Goal: Task Accomplishment & Management: Use online tool/utility

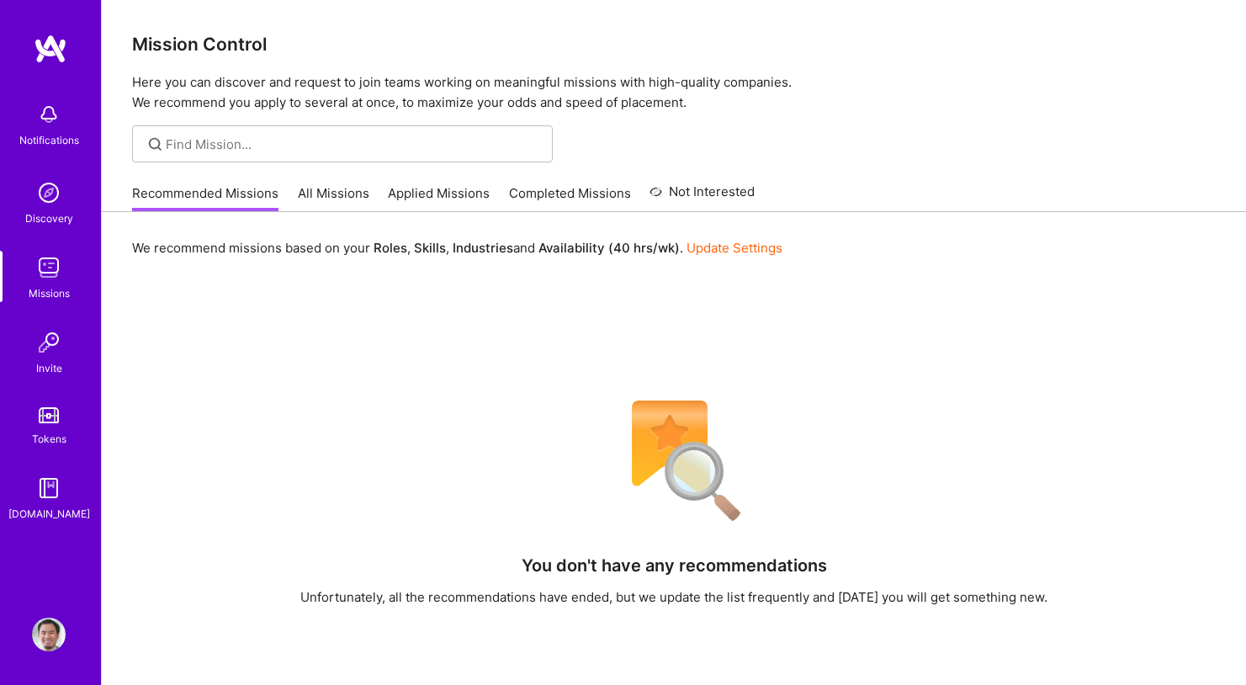
click at [67, 135] on div "Notifications" at bounding box center [49, 140] width 60 height 18
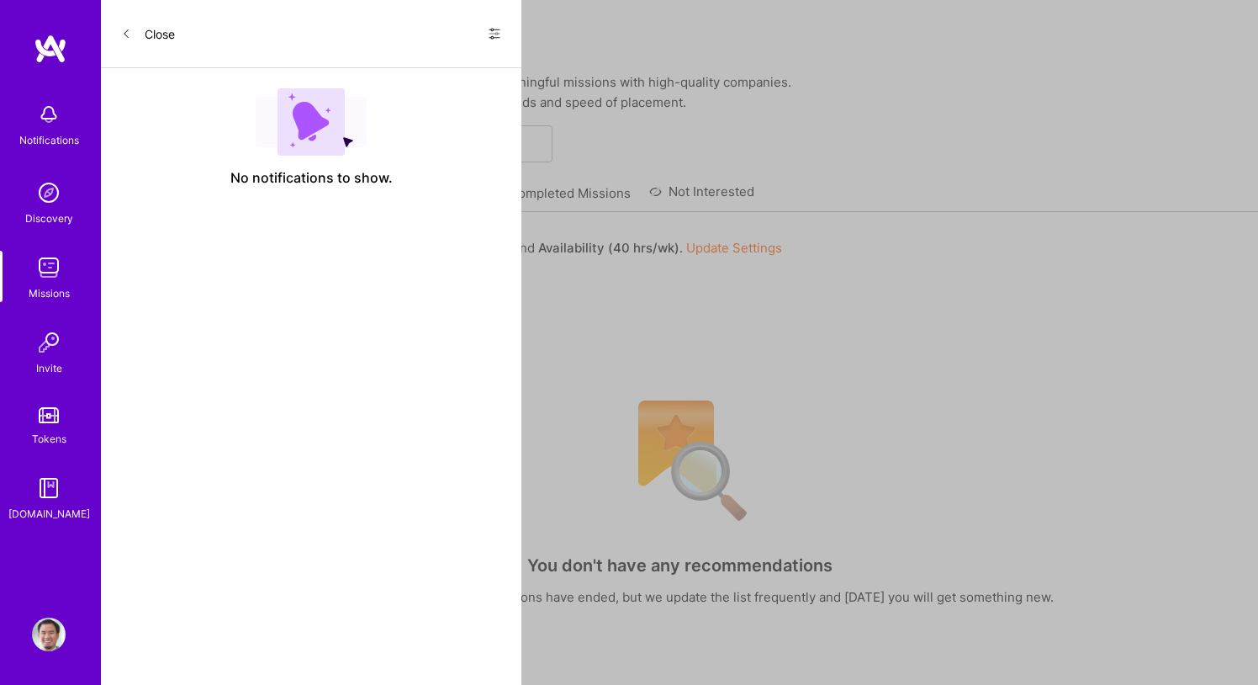
click at [54, 264] on img at bounding box center [49, 268] width 34 height 34
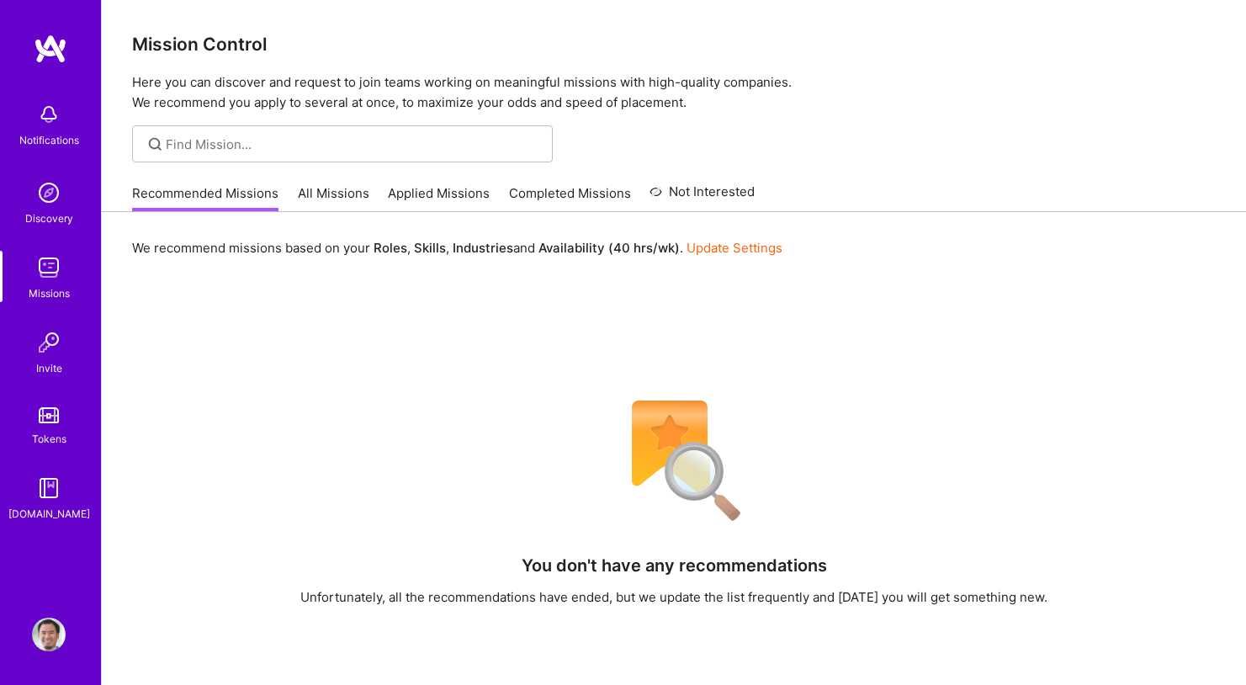
click at [325, 194] on link "All Missions" at bounding box center [333, 198] width 71 height 28
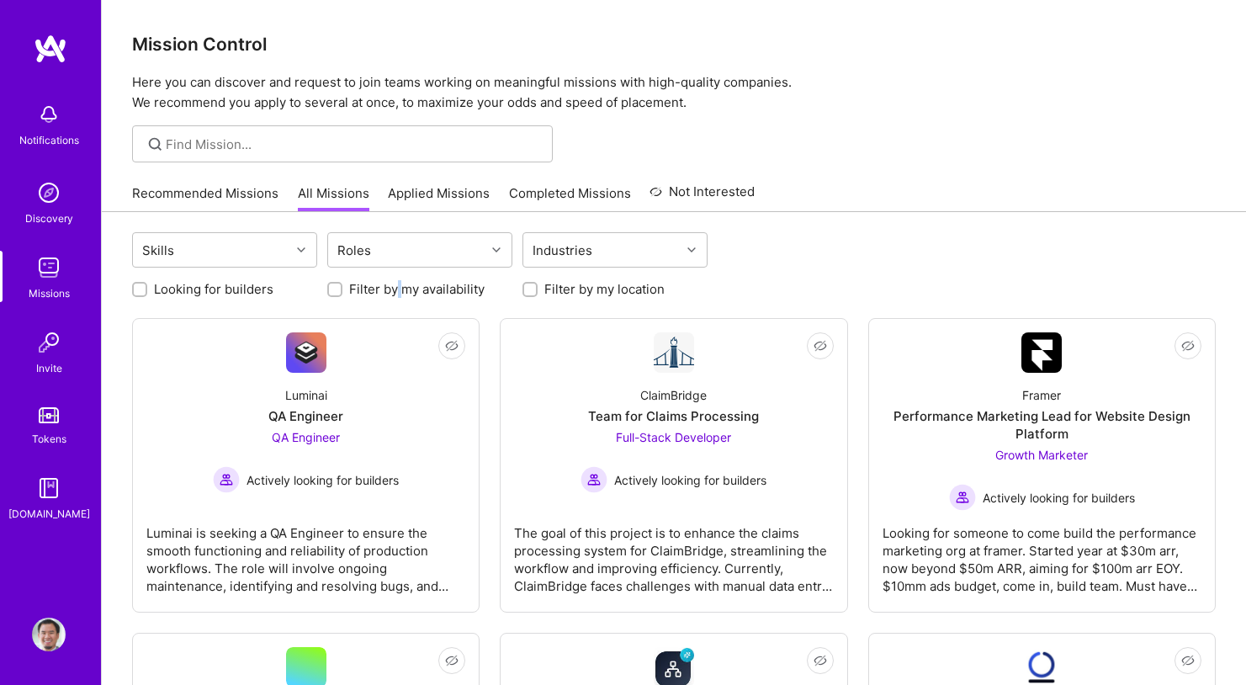
click at [399, 283] on label "Filter by my availability" at bounding box center [416, 289] width 135 height 18
click at [493, 288] on div "Filter by my availability" at bounding box center [419, 289] width 185 height 18
click at [540, 286] on div "Filter by my location" at bounding box center [614, 289] width 185 height 18
click at [526, 288] on input "Filter by my location" at bounding box center [532, 290] width 12 height 12
checkbox input "true"
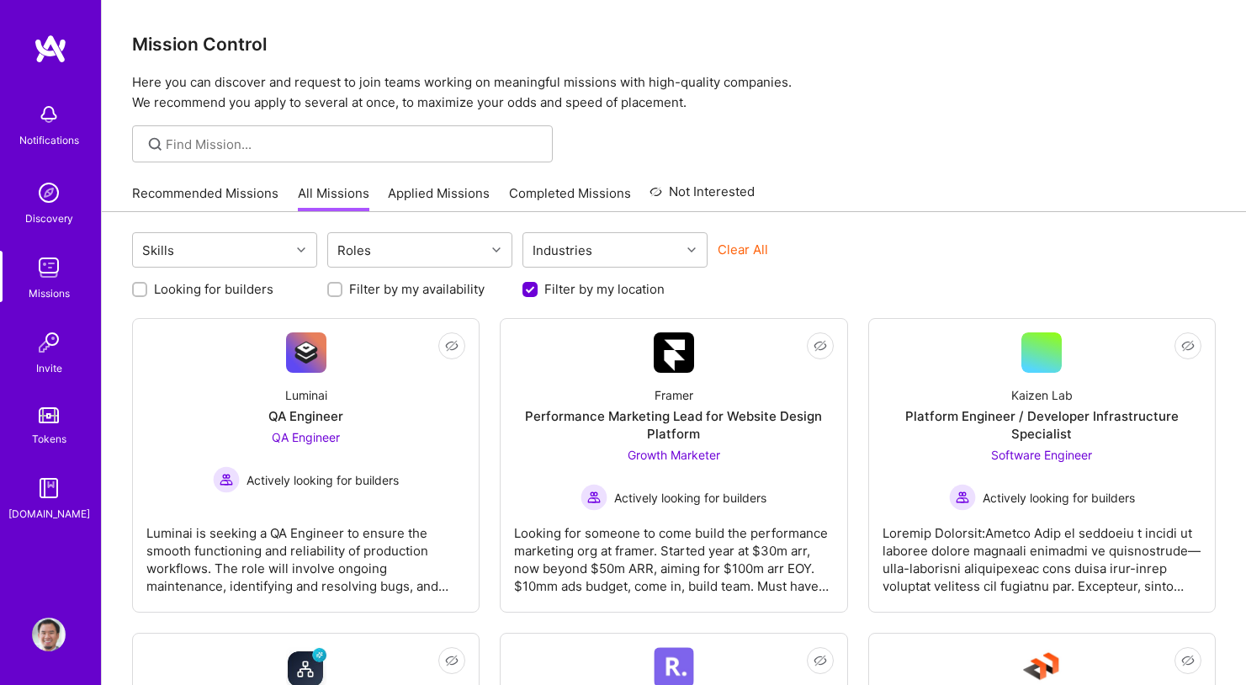
click at [341, 289] on div at bounding box center [334, 289] width 15 height 15
click at [336, 288] on input "Filter by my availability" at bounding box center [337, 290] width 12 height 12
checkbox input "true"
click at [437, 248] on div "Roles" at bounding box center [406, 250] width 157 height 34
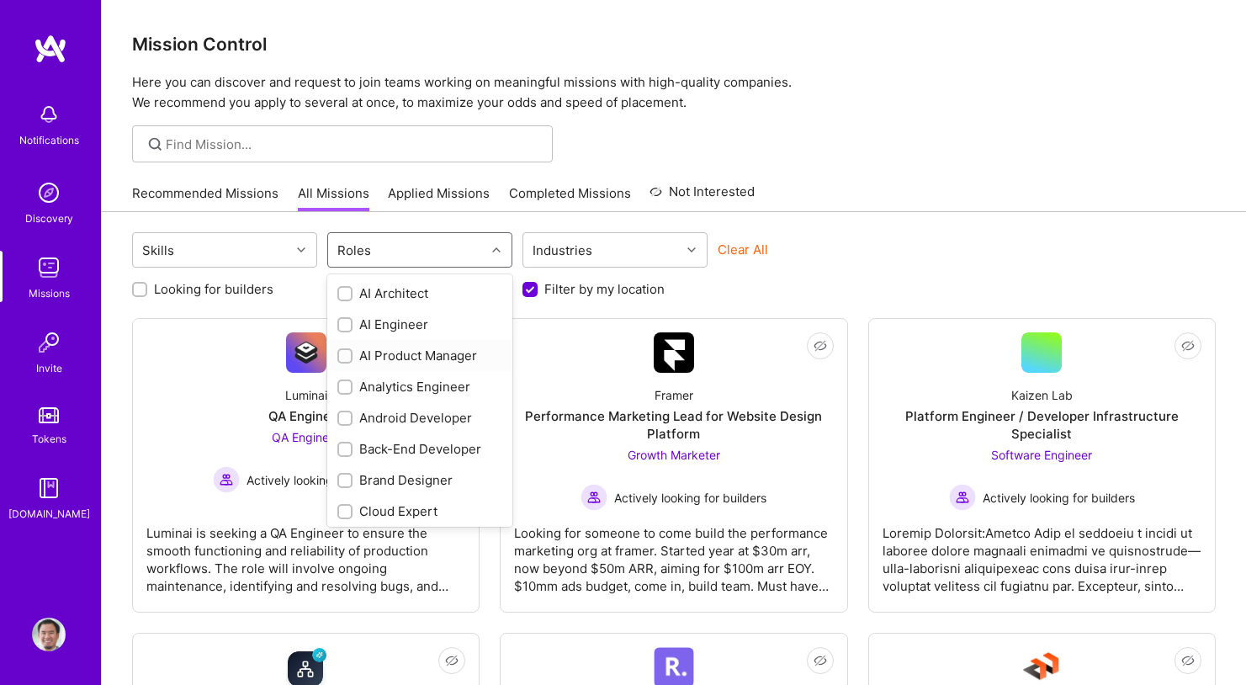
click at [359, 352] on div "AI Product Manager" at bounding box center [419, 356] width 165 height 18
checkbox input "true"
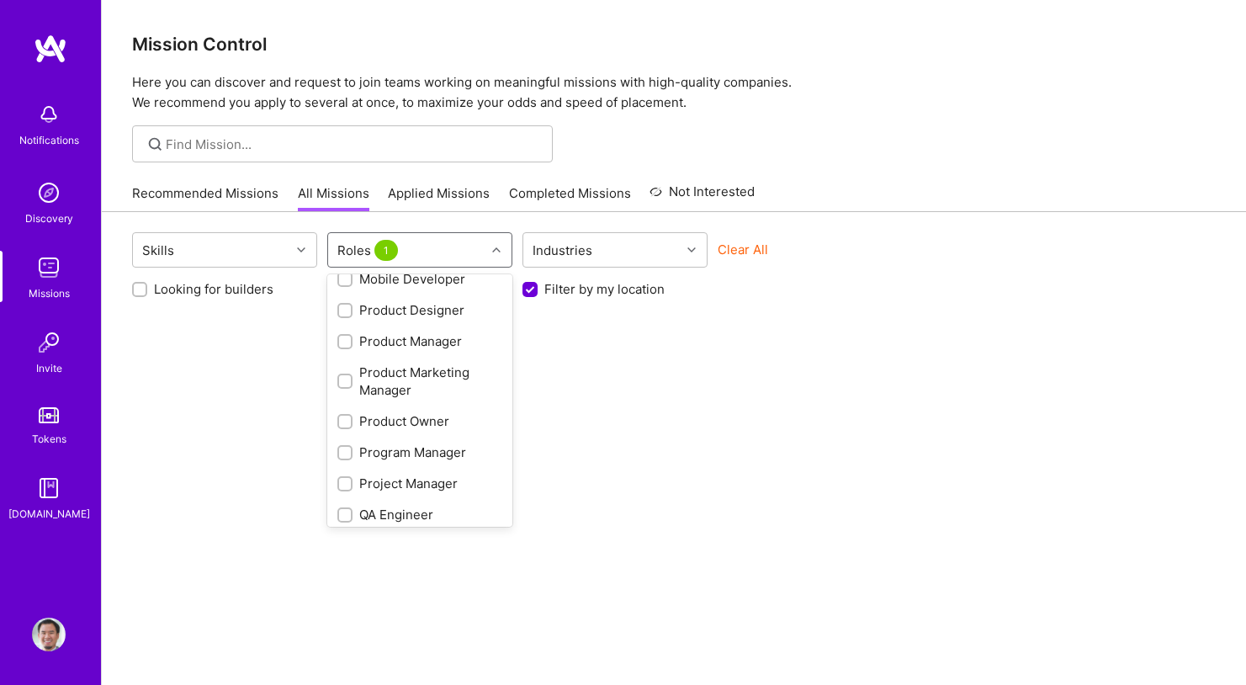
scroll to position [663, 0]
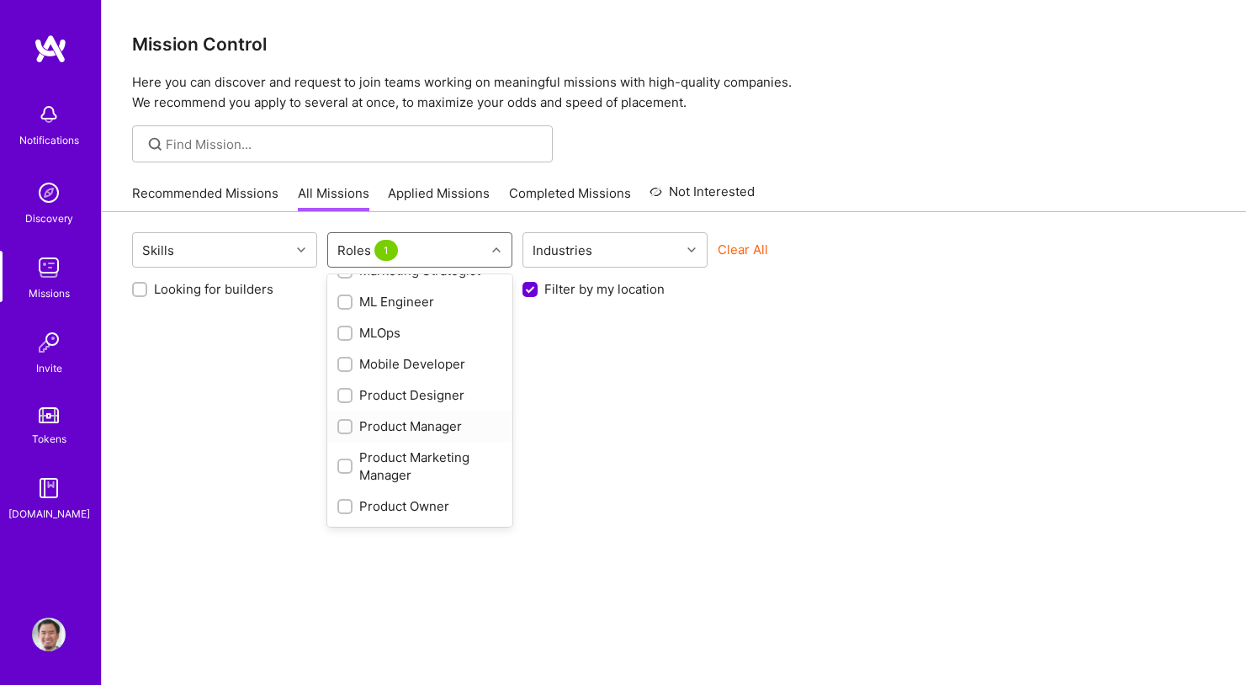
click at [347, 426] on input "checkbox" at bounding box center [347, 427] width 12 height 12
checkbox input "true"
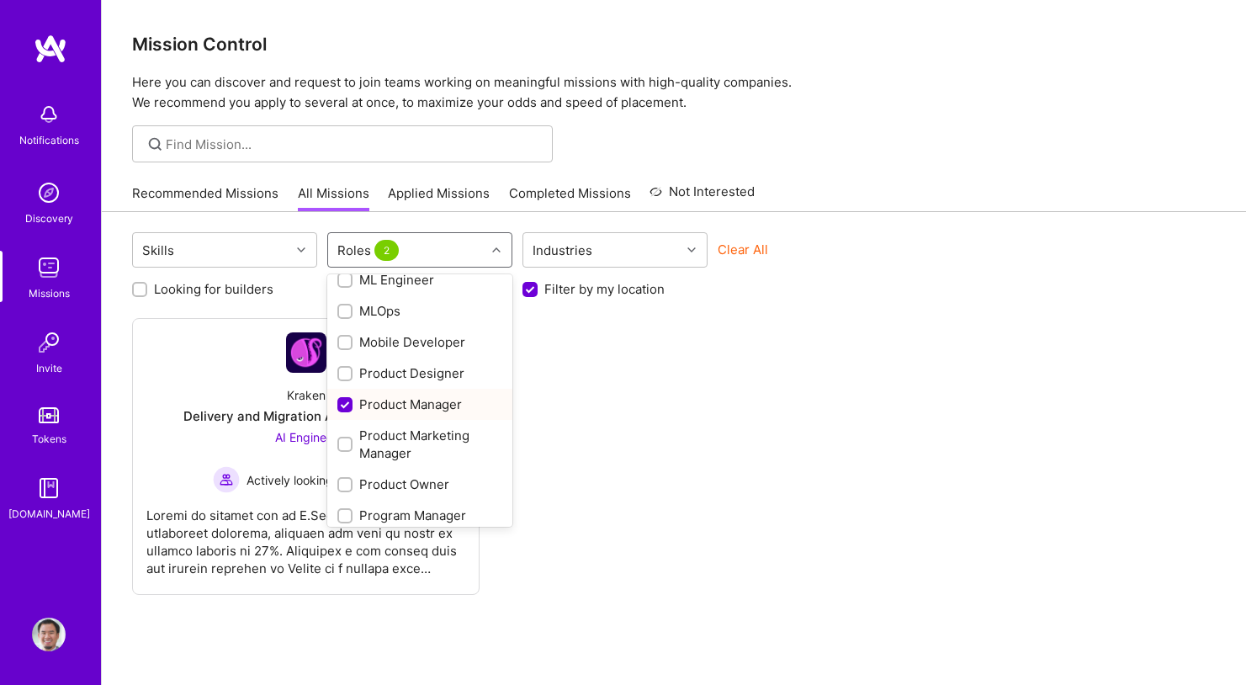
scroll to position [724, 0]
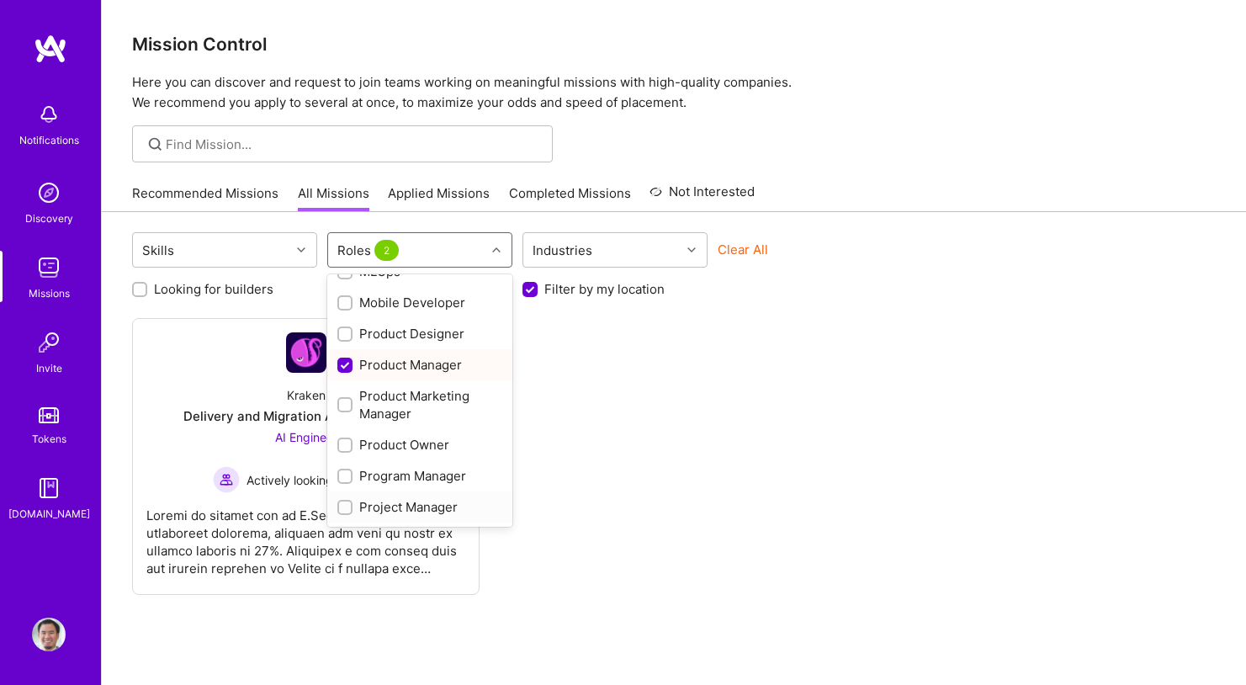
click at [345, 502] on input "checkbox" at bounding box center [347, 508] width 12 height 12
checkbox input "true"
click at [344, 450] on input "checkbox" at bounding box center [347, 446] width 12 height 12
checkbox input "true"
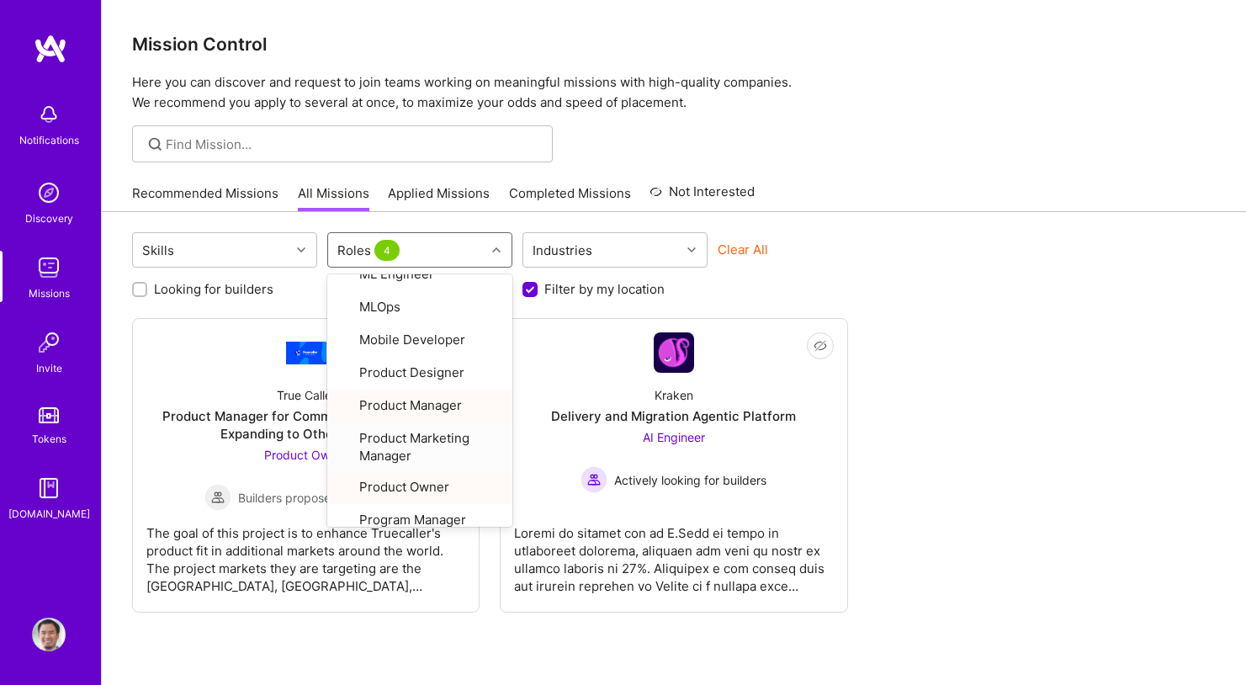
click at [966, 393] on div "Not Interested True Caller Product Manager for Communication Company Expanding …" at bounding box center [673, 465] width 1083 height 294
